Goal: Check status: Check status

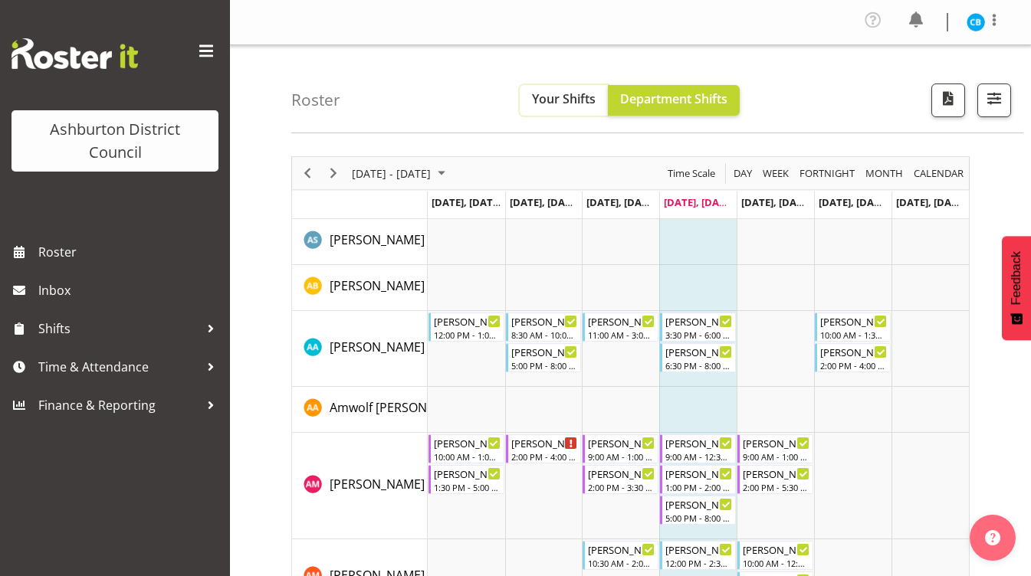
click at [570, 101] on span "Your Shifts" at bounding box center [564, 98] width 64 height 17
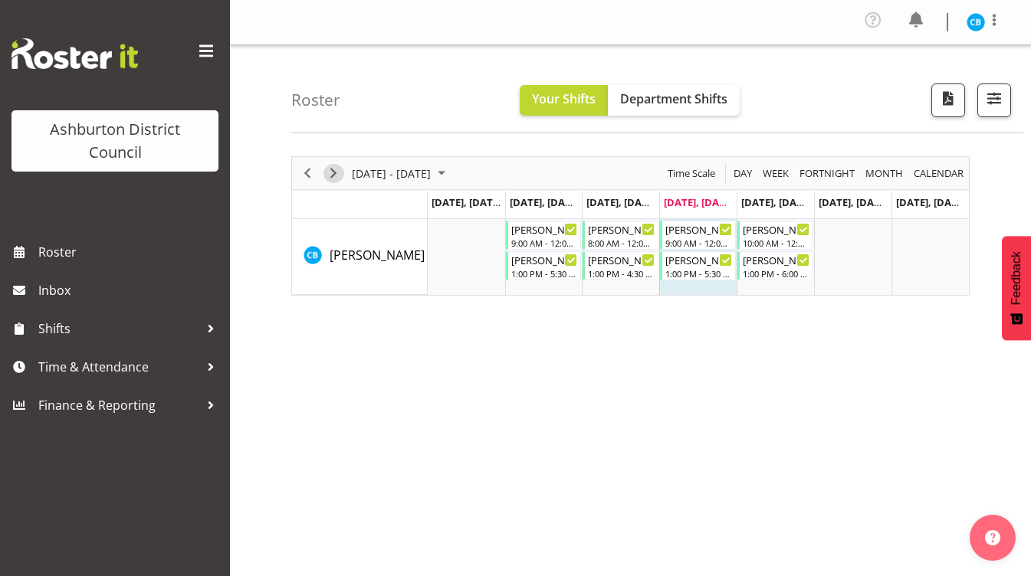
click at [336, 173] on span "Next" at bounding box center [333, 173] width 18 height 19
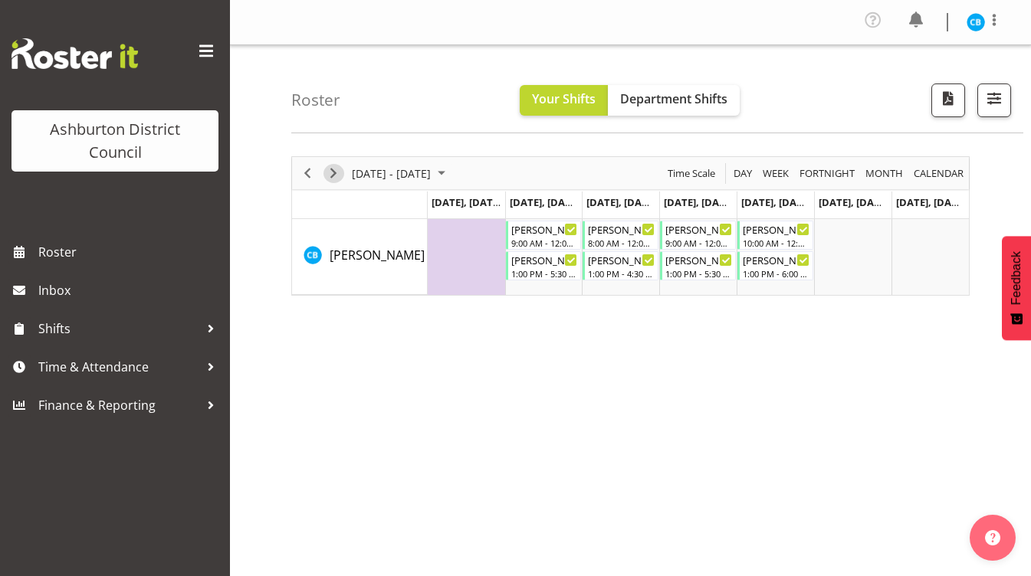
click at [336, 173] on span "Next" at bounding box center [333, 173] width 18 height 19
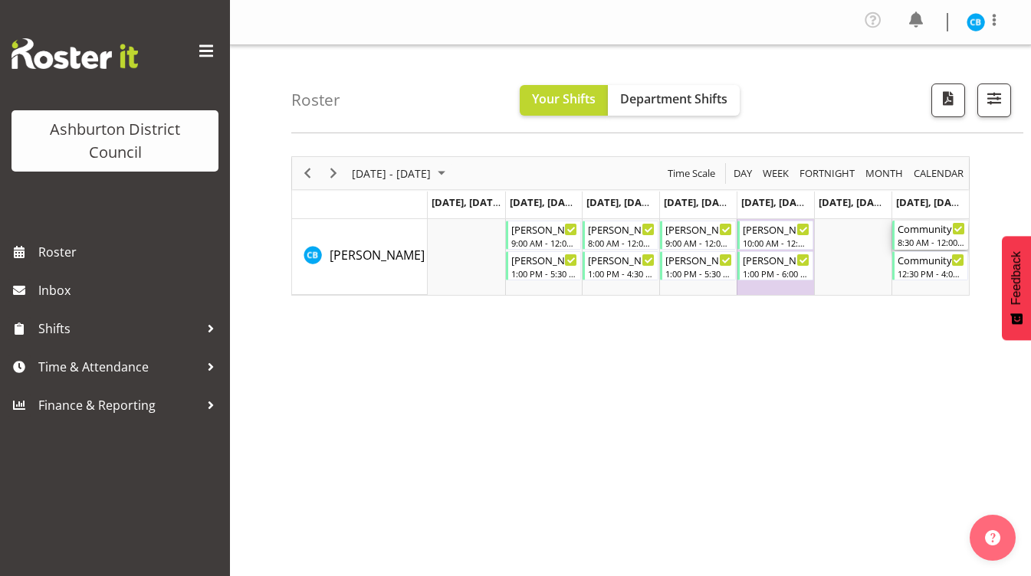
click at [931, 241] on div "8:30 AM - 12:00 PM" at bounding box center [931, 242] width 67 height 12
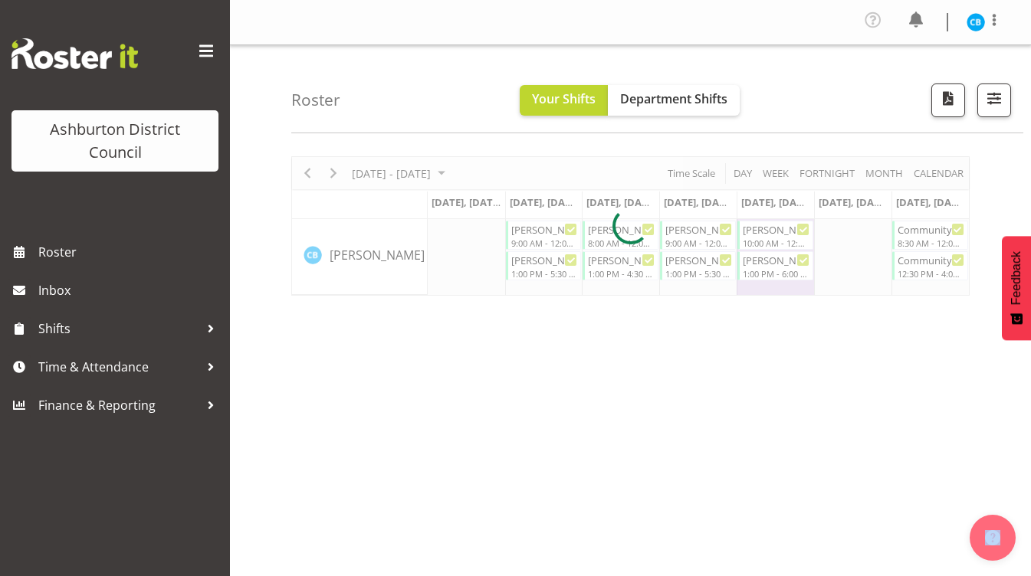
click at [931, 241] on div at bounding box center [630, 225] width 678 height 139
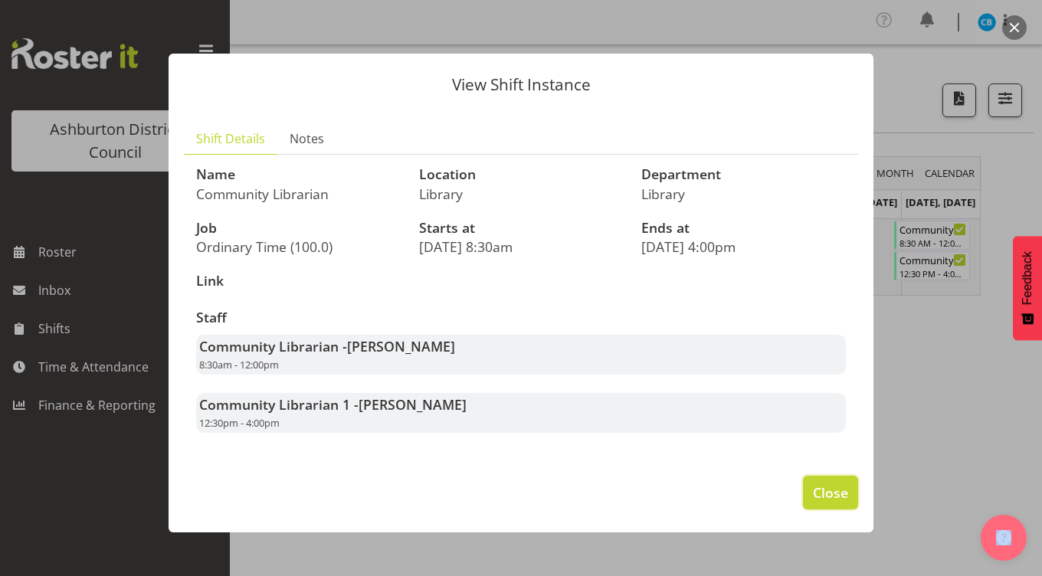
click at [832, 494] on span "Close" at bounding box center [830, 493] width 35 height 20
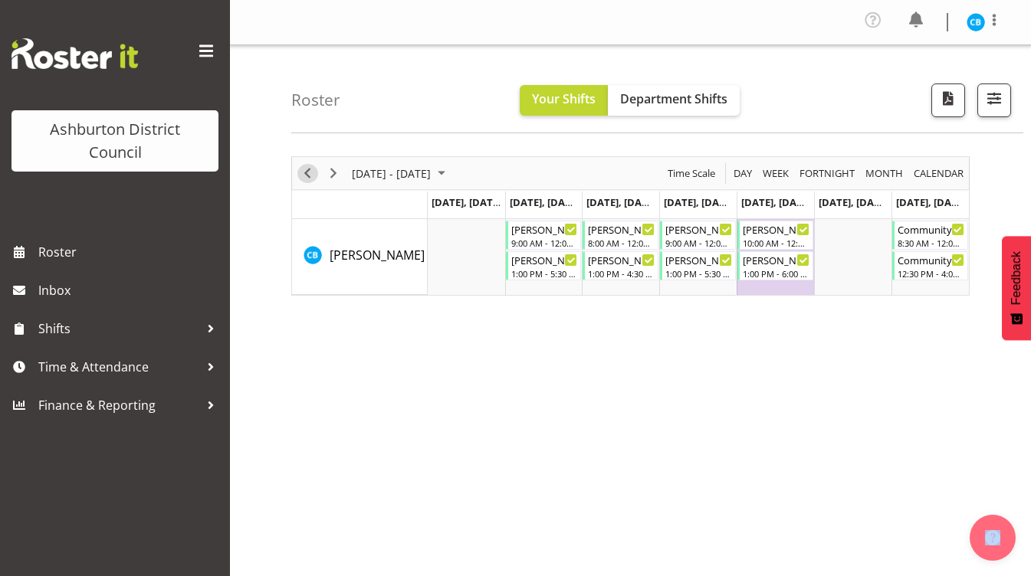
click at [301, 172] on span "Previous" at bounding box center [307, 173] width 18 height 19
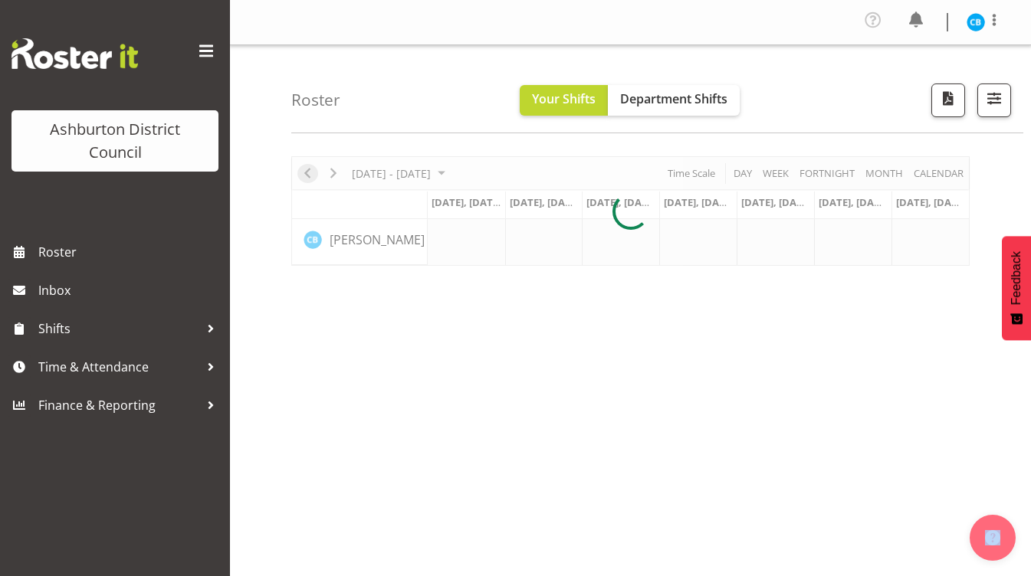
click at [301, 172] on div at bounding box center [630, 211] width 678 height 110
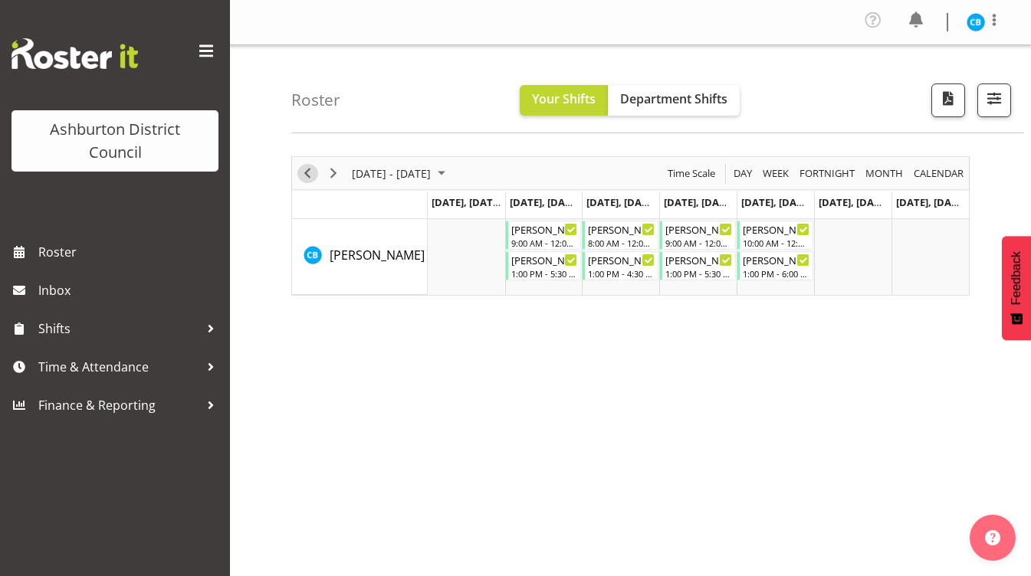
click at [305, 173] on span "Previous" at bounding box center [307, 173] width 18 height 19
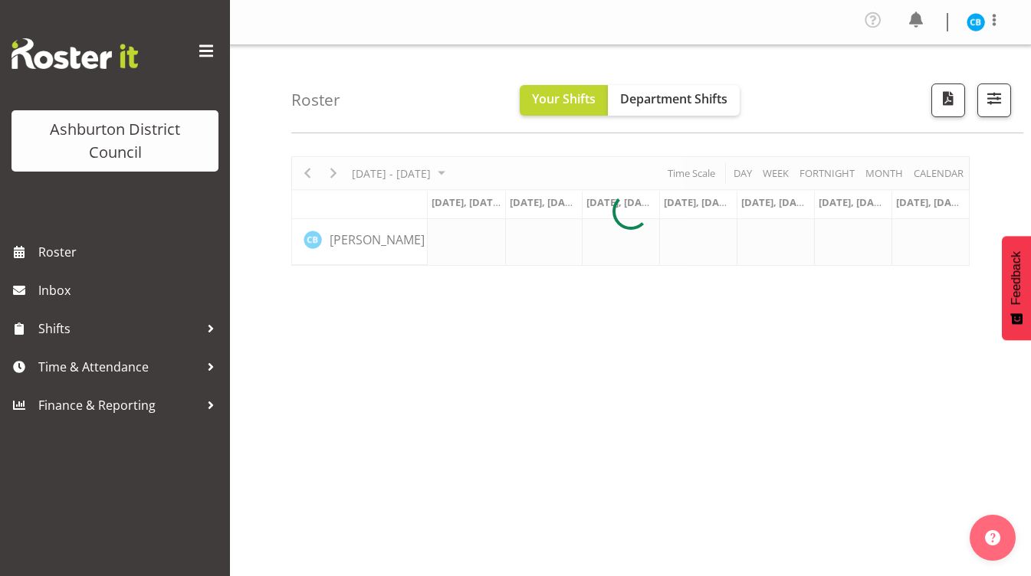
click at [305, 173] on div at bounding box center [630, 211] width 678 height 110
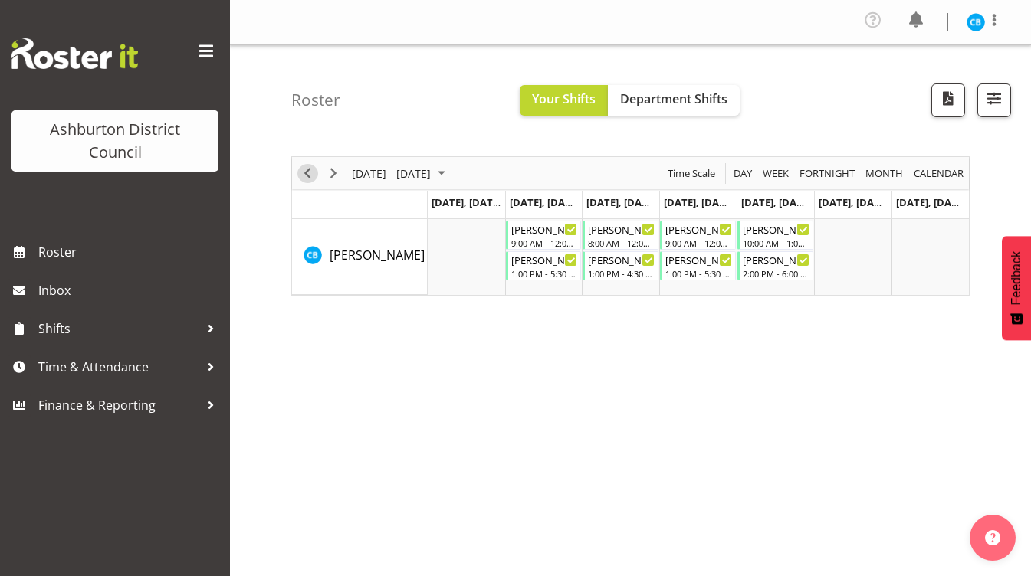
click at [303, 176] on span "Previous" at bounding box center [307, 173] width 18 height 19
